Goal: Task Accomplishment & Management: Use online tool/utility

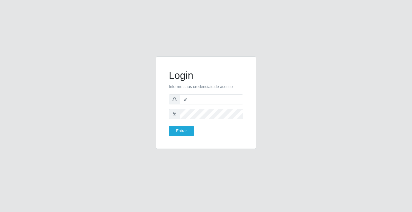
type input "william@ideal"
click at [169, 126] on button "Entrar" at bounding box center [181, 131] width 25 height 10
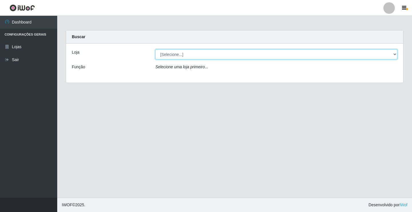
click at [184, 55] on select "[Selecione...] Ideal - Conceição" at bounding box center [277, 54] width 242 height 10
select select "231"
click at [156, 49] on select "[Selecione...] Ideal - Conceição" at bounding box center [277, 54] width 242 height 10
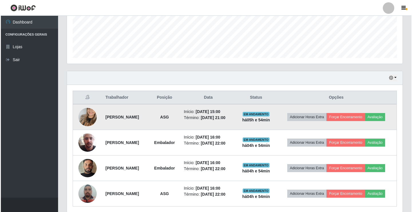
scroll to position [169, 0]
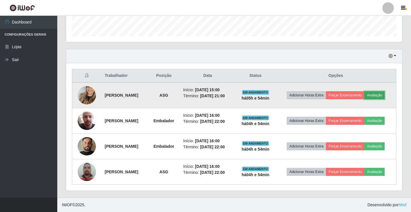
click at [379, 93] on button "Avaliação" at bounding box center [374, 95] width 20 height 8
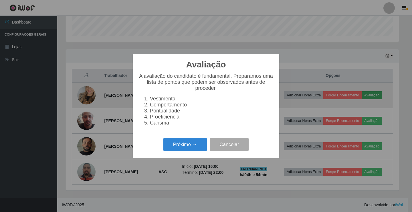
scroll to position [119, 333]
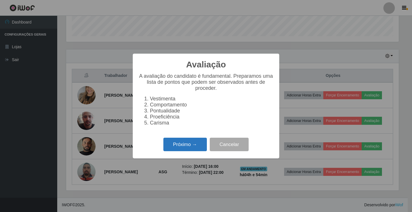
click at [203, 146] on button "Próximo →" at bounding box center [186, 143] width 44 height 13
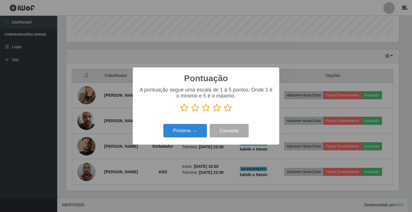
click at [228, 107] on icon at bounding box center [228, 107] width 8 height 9
click at [224, 112] on input "radio" at bounding box center [224, 112] width 0 height 0
click at [185, 132] on button "Próximo →" at bounding box center [186, 130] width 44 height 13
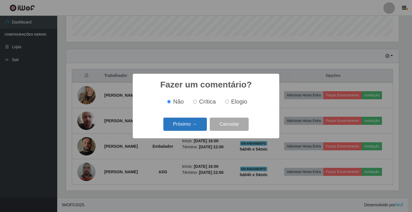
click at [187, 130] on button "Próximo →" at bounding box center [186, 123] width 44 height 13
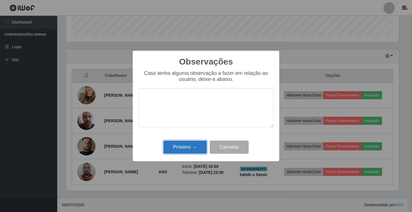
click at [186, 147] on button "Próximo →" at bounding box center [186, 146] width 44 height 13
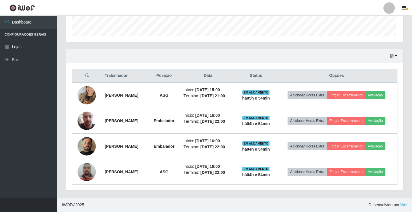
scroll to position [119, 336]
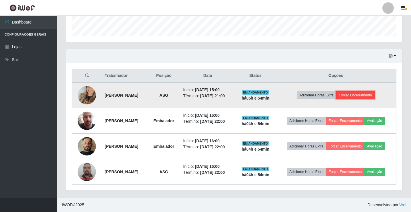
click at [356, 97] on button "Forçar Encerramento" at bounding box center [355, 95] width 38 height 8
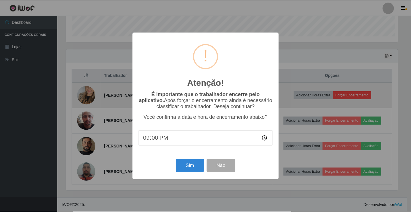
scroll to position [119, 333]
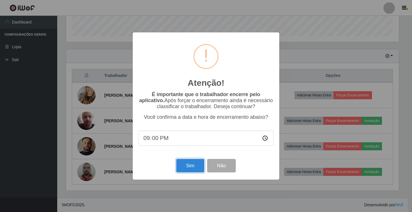
click at [189, 167] on button "Sim" at bounding box center [190, 165] width 28 height 13
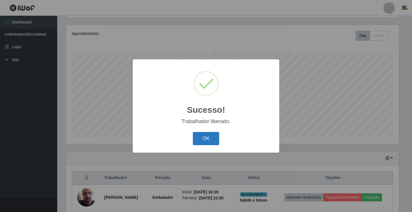
click at [207, 139] on button "OK" at bounding box center [206, 138] width 27 height 13
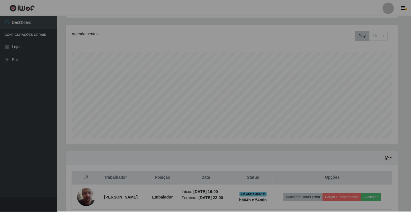
scroll to position [119, 336]
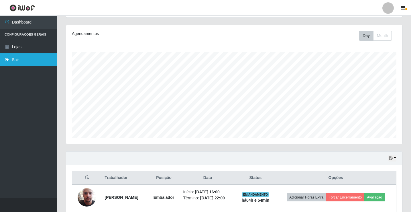
click at [29, 53] on link "Sair" at bounding box center [28, 59] width 57 height 13
